Goal: Download file/media

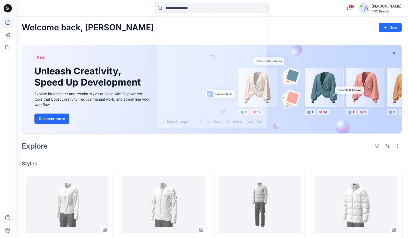
click at [205, 9] on input at bounding box center [212, 8] width 114 height 10
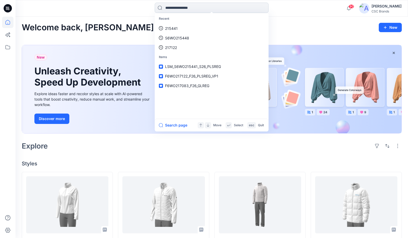
paste input "******"
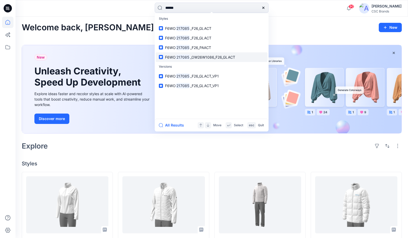
type input "******"
click at [226, 56] on span "_OW26W1086_F26_GLACT" at bounding box center [212, 57] width 45 height 4
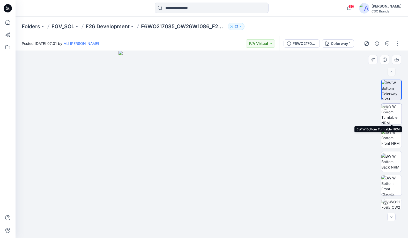
click at [391, 110] on img at bounding box center [392, 114] width 20 height 20
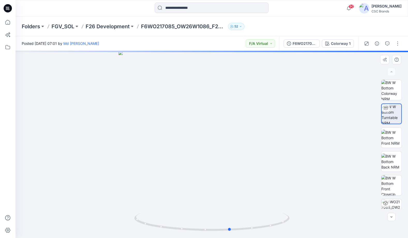
drag, startPoint x: 246, startPoint y: 212, endPoint x: 264, endPoint y: 211, distance: 18.5
click at [264, 211] on div at bounding box center [212, 144] width 393 height 187
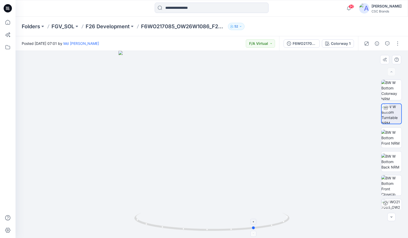
drag, startPoint x: 203, startPoint y: 216, endPoint x: 236, endPoint y: 216, distance: 33.9
click at [236, 216] on icon at bounding box center [212, 222] width 157 height 19
drag, startPoint x: 245, startPoint y: 215, endPoint x: 257, endPoint y: 215, distance: 11.4
click at [257, 215] on icon at bounding box center [212, 222] width 157 height 19
click at [294, 207] on div at bounding box center [212, 144] width 393 height 187
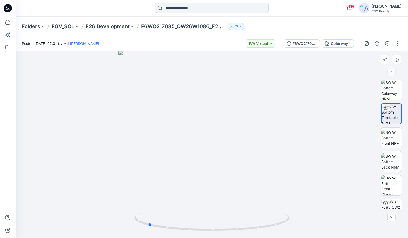
drag, startPoint x: 229, startPoint y: 209, endPoint x: 251, endPoint y: 209, distance: 22.3
click at [251, 209] on div at bounding box center [212, 144] width 393 height 187
drag, startPoint x: 204, startPoint y: 199, endPoint x: 177, endPoint y: 189, distance: 29.6
click at [176, 189] on div at bounding box center [212, 144] width 393 height 187
click at [209, 192] on div at bounding box center [212, 144] width 393 height 187
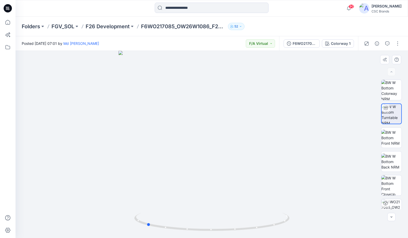
drag, startPoint x: 209, startPoint y: 192, endPoint x: 234, endPoint y: 192, distance: 25.1
click at [234, 192] on div at bounding box center [212, 144] width 393 height 187
drag, startPoint x: 234, startPoint y: 192, endPoint x: 250, endPoint y: 192, distance: 15.5
click at [250, 192] on div at bounding box center [212, 144] width 393 height 187
click at [290, 185] on div at bounding box center [212, 144] width 393 height 187
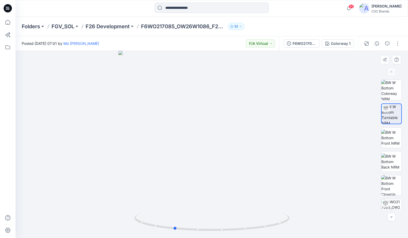
drag, startPoint x: 197, startPoint y: 197, endPoint x: 209, endPoint y: 197, distance: 11.9
click at [209, 197] on div at bounding box center [212, 144] width 393 height 187
drag, startPoint x: 227, startPoint y: 197, endPoint x: 234, endPoint y: 197, distance: 7.3
click at [234, 197] on div at bounding box center [212, 144] width 393 height 187
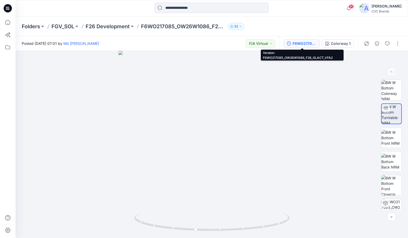
click at [299, 43] on div "F6WO217085_OW26W1086_F26_GLACT_VFA2" at bounding box center [305, 44] width 24 height 6
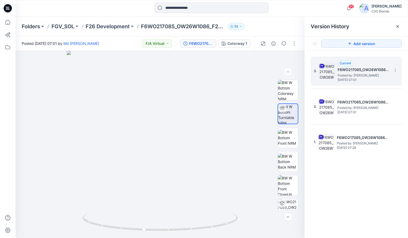
click at [365, 70] on h5 "F6WO217085_OW26W1086_F26_GLACT_VFA2" at bounding box center [364, 70] width 52 height 6
click at [395, 70] on icon at bounding box center [396, 70] width 4 height 4
click at [371, 80] on span "Download Source BW File" at bounding box center [369, 80] width 43 height 6
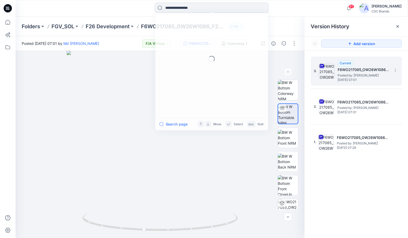
click at [178, 8] on input at bounding box center [212, 8] width 114 height 10
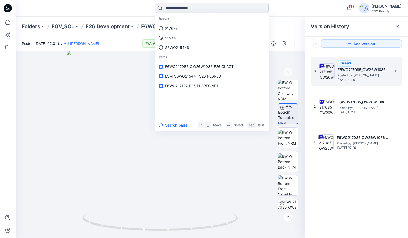
paste input "******"
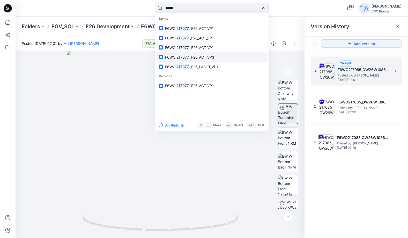
type input "******"
click at [195, 59] on span "_F26_ACT_VP3" at bounding box center [202, 57] width 25 height 4
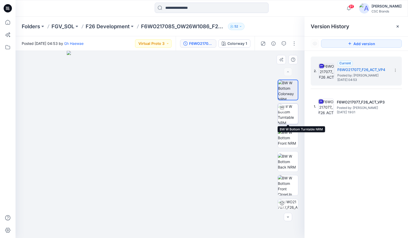
click at [286, 112] on img at bounding box center [288, 114] width 20 height 20
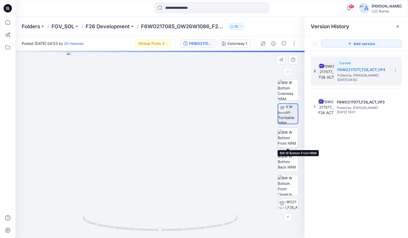
click at [291, 133] on img at bounding box center [288, 138] width 20 height 16
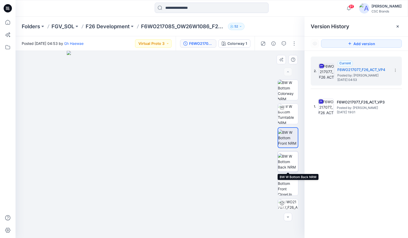
click at [286, 159] on img at bounding box center [288, 161] width 20 height 16
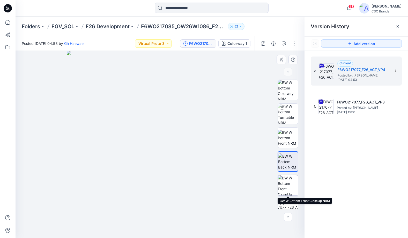
click at [286, 178] on img at bounding box center [288, 185] width 20 height 20
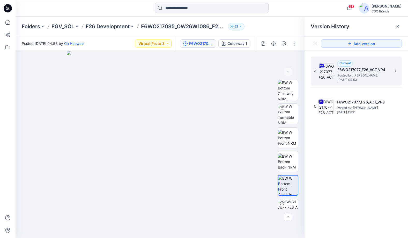
click at [362, 70] on h5 "F6WO217077_F26_ACT_VP4" at bounding box center [364, 70] width 52 height 6
click at [396, 69] on icon at bounding box center [396, 69] width 0 height 0
click at [377, 80] on span "Download Source BW File" at bounding box center [369, 80] width 43 height 6
